Goal: Navigation & Orientation: Find specific page/section

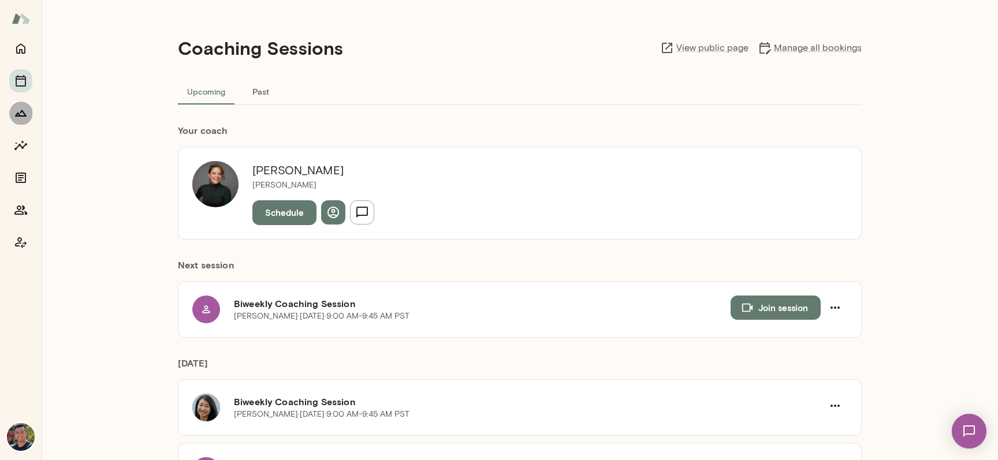
click at [22, 109] on icon "Growth Plan" at bounding box center [21, 113] width 14 height 14
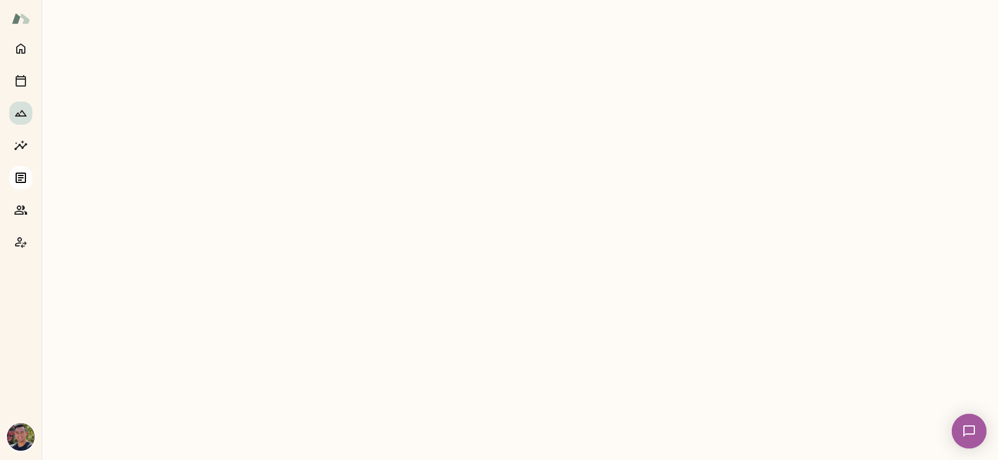
click at [22, 173] on icon "Documents" at bounding box center [21, 178] width 10 height 10
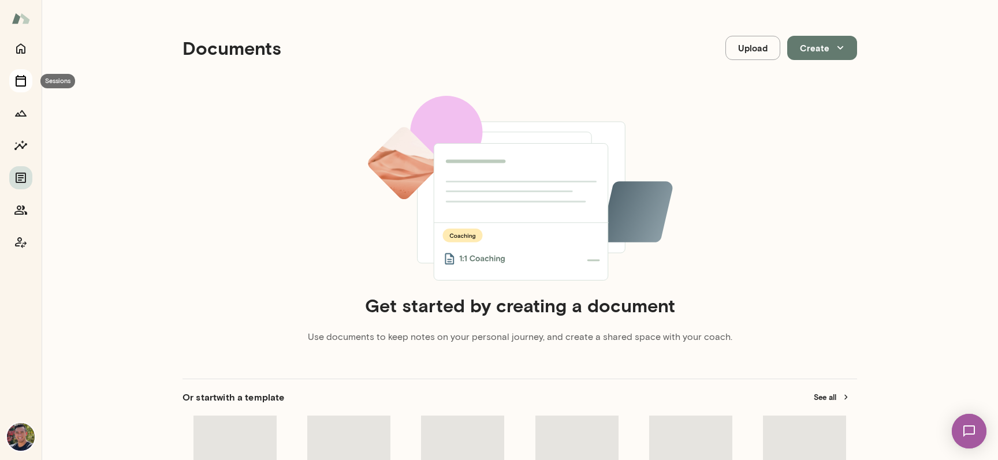
click at [14, 79] on icon "Sessions" at bounding box center [21, 81] width 14 height 14
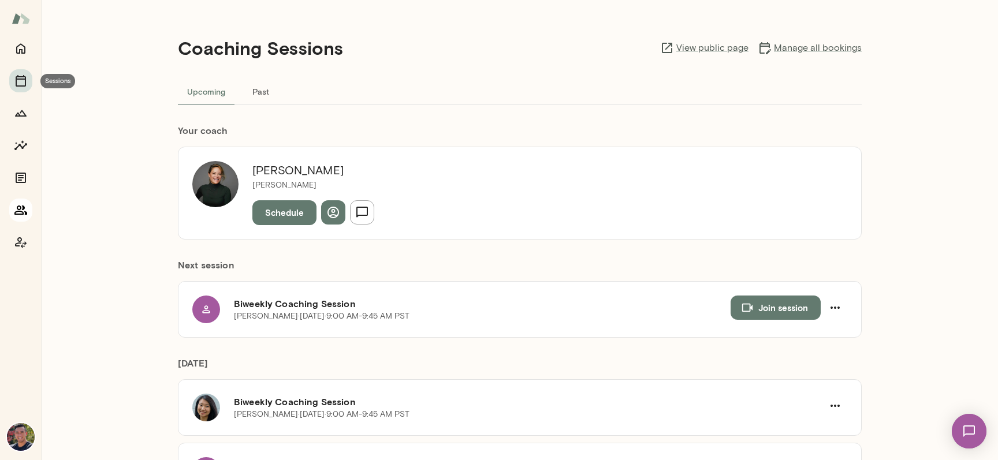
click at [20, 110] on icon "Growth Plan" at bounding box center [21, 113] width 14 height 14
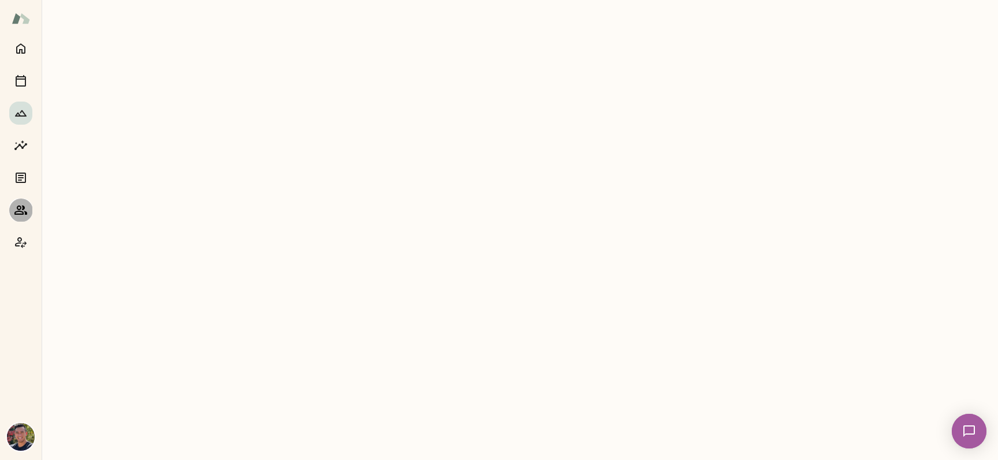
click at [17, 216] on icon "Members" at bounding box center [21, 210] width 14 height 14
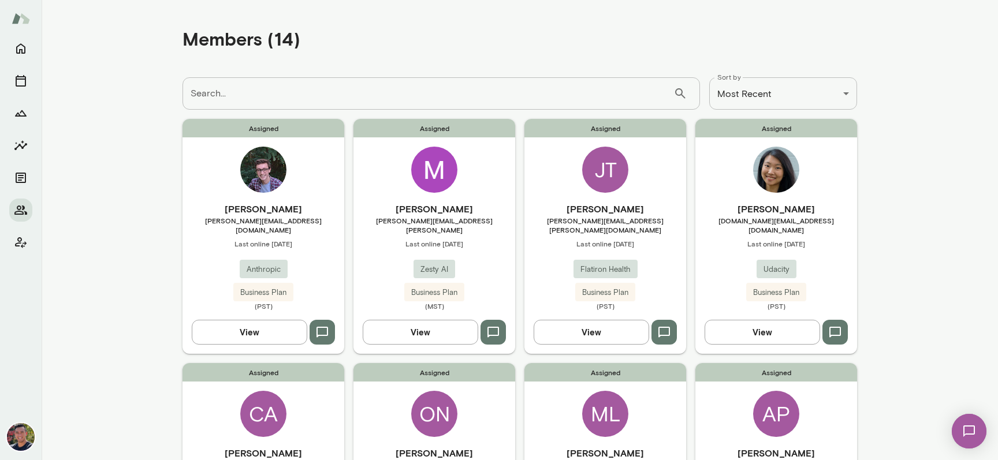
click at [277, 172] on img at bounding box center [263, 170] width 46 height 46
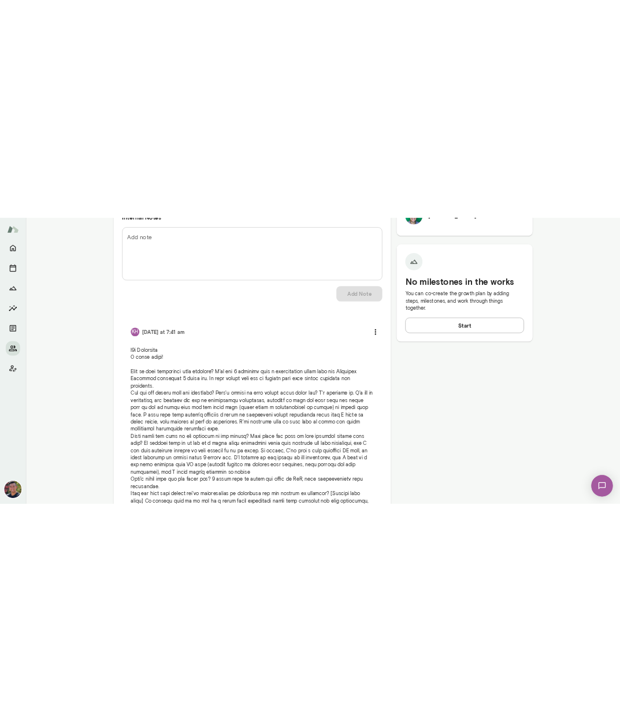
scroll to position [609, 0]
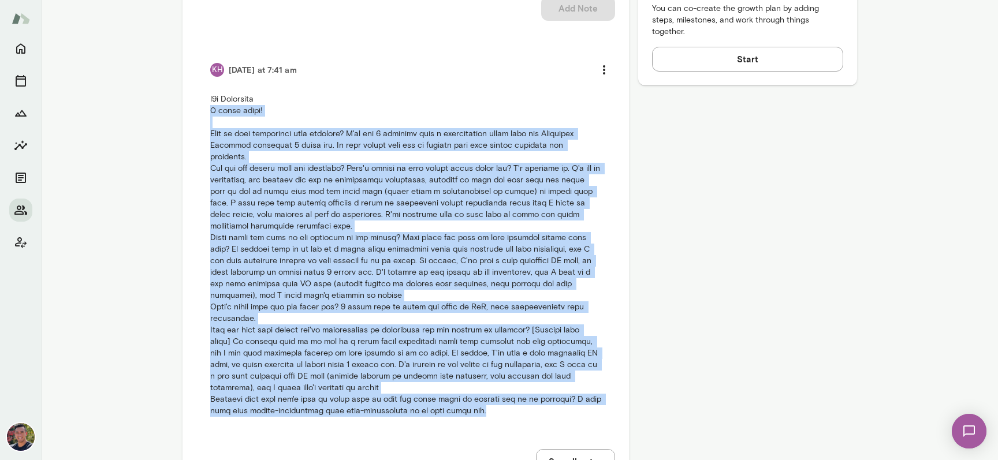
drag, startPoint x: 506, startPoint y: 389, endPoint x: 182, endPoint y: 81, distance: 447.0
click at [182, 81] on div "No upcoming sessions scheduled Consider reaching out to encourage them to sched…" at bounding box center [519, 7] width 693 height 1008
copy p "3 month trial! What is your experience with coaching? I've had 4 sessions with …"
